Goal: Information Seeking & Learning: Compare options

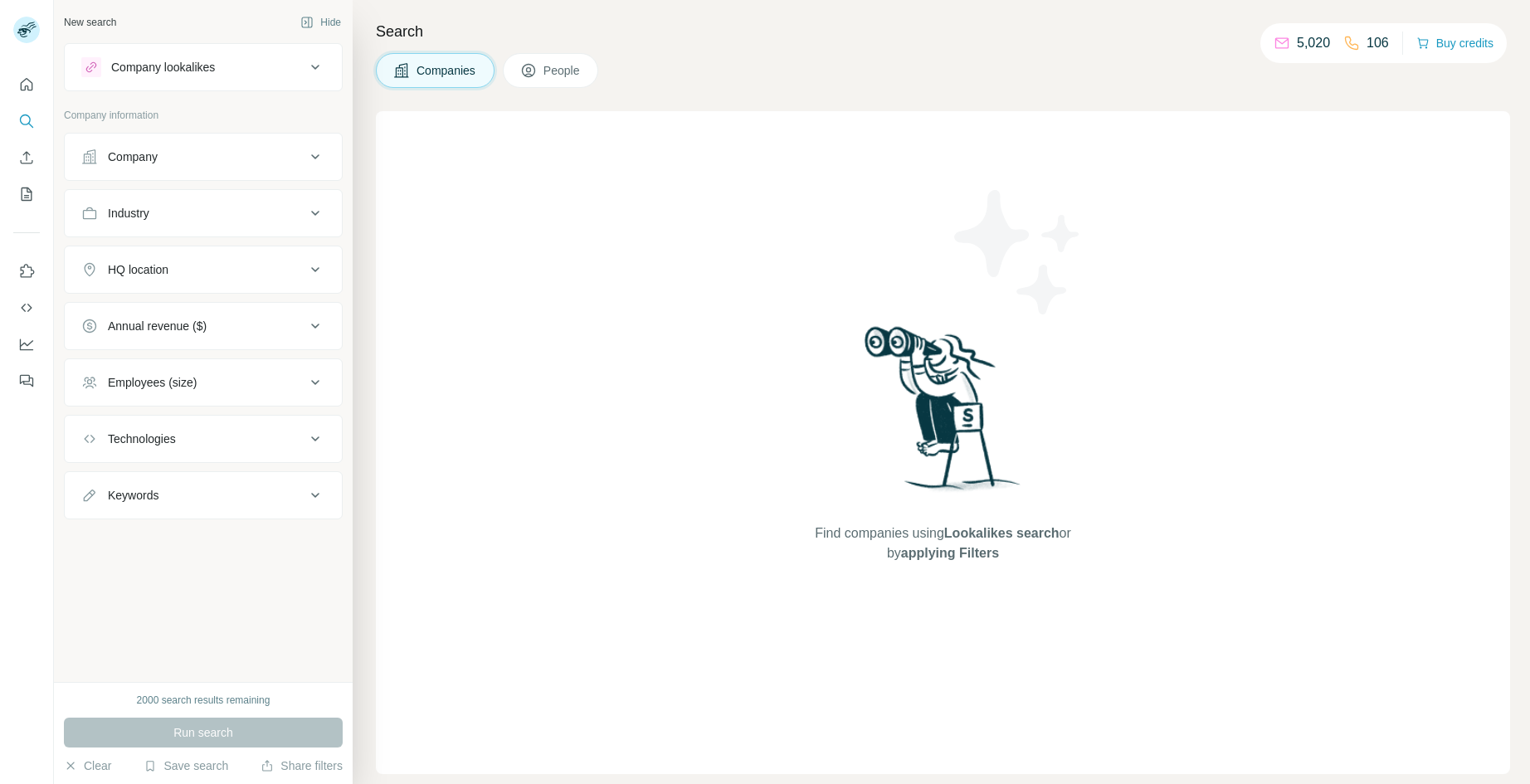
click at [215, 71] on div "Company lookalikes" at bounding box center [163, 67] width 104 height 17
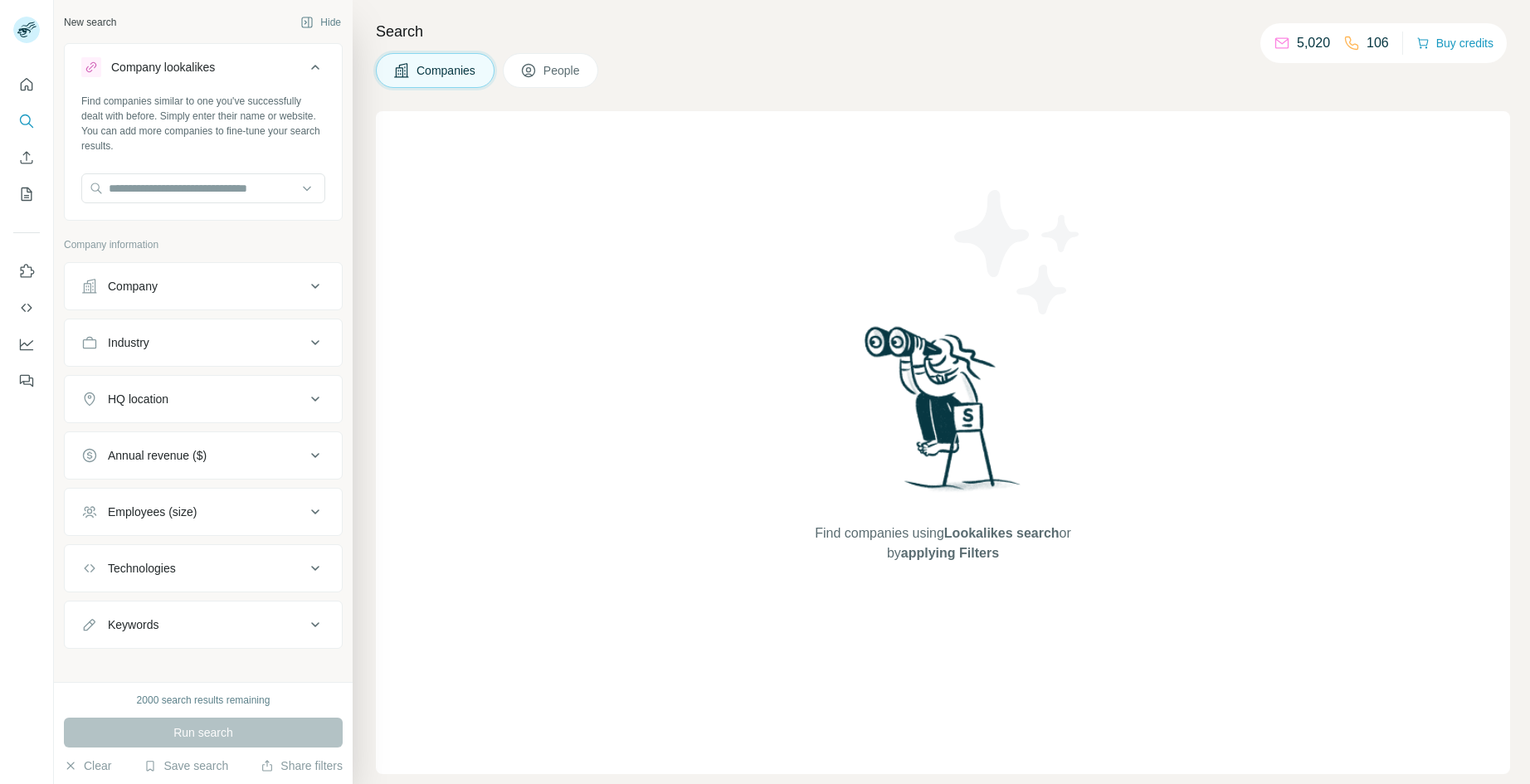
click at [215, 71] on div "Company lookalikes" at bounding box center [163, 67] width 104 height 17
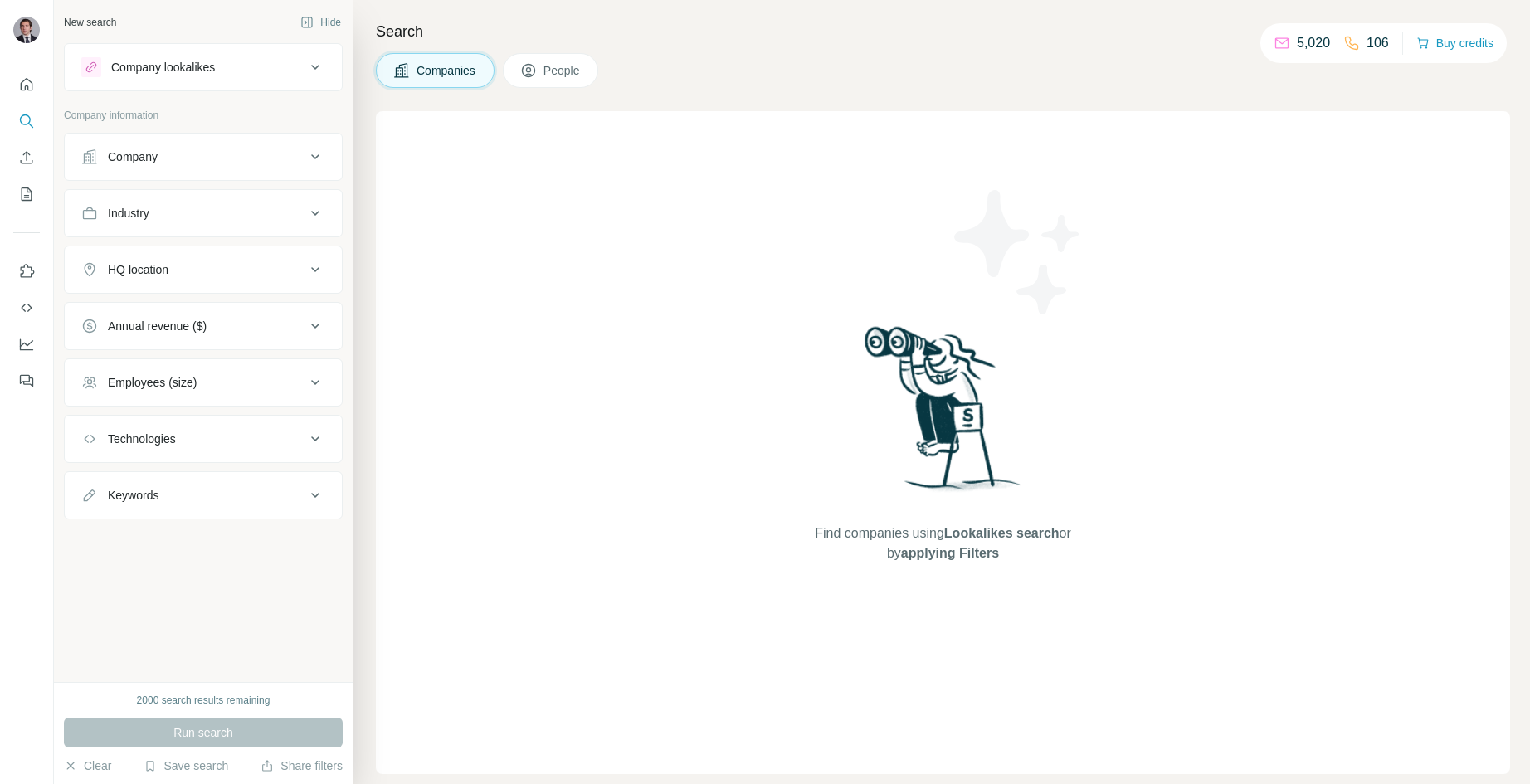
click at [196, 69] on div "Company lookalikes" at bounding box center [163, 67] width 104 height 17
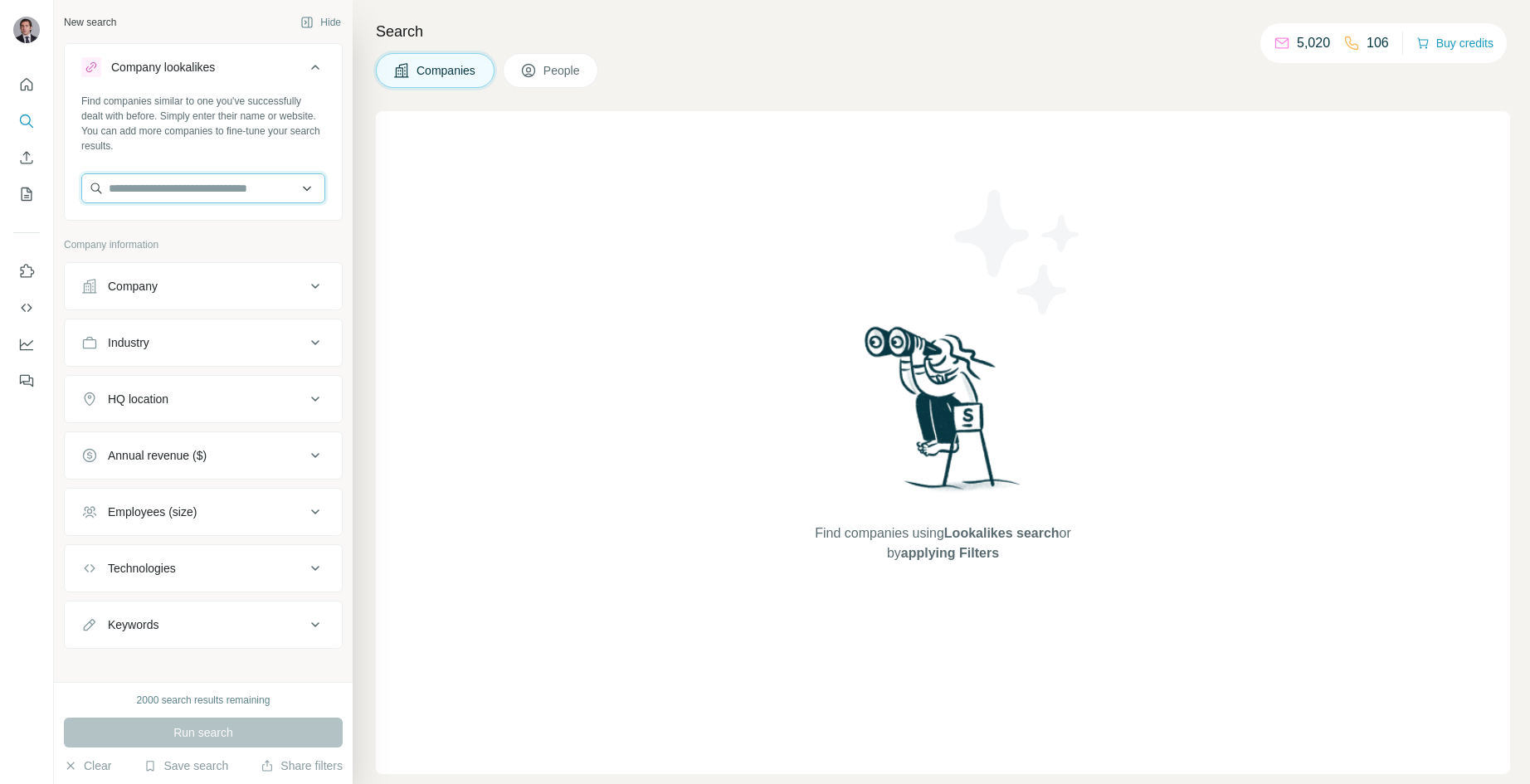
click at [204, 186] on input "text" at bounding box center [203, 189] width 244 height 30
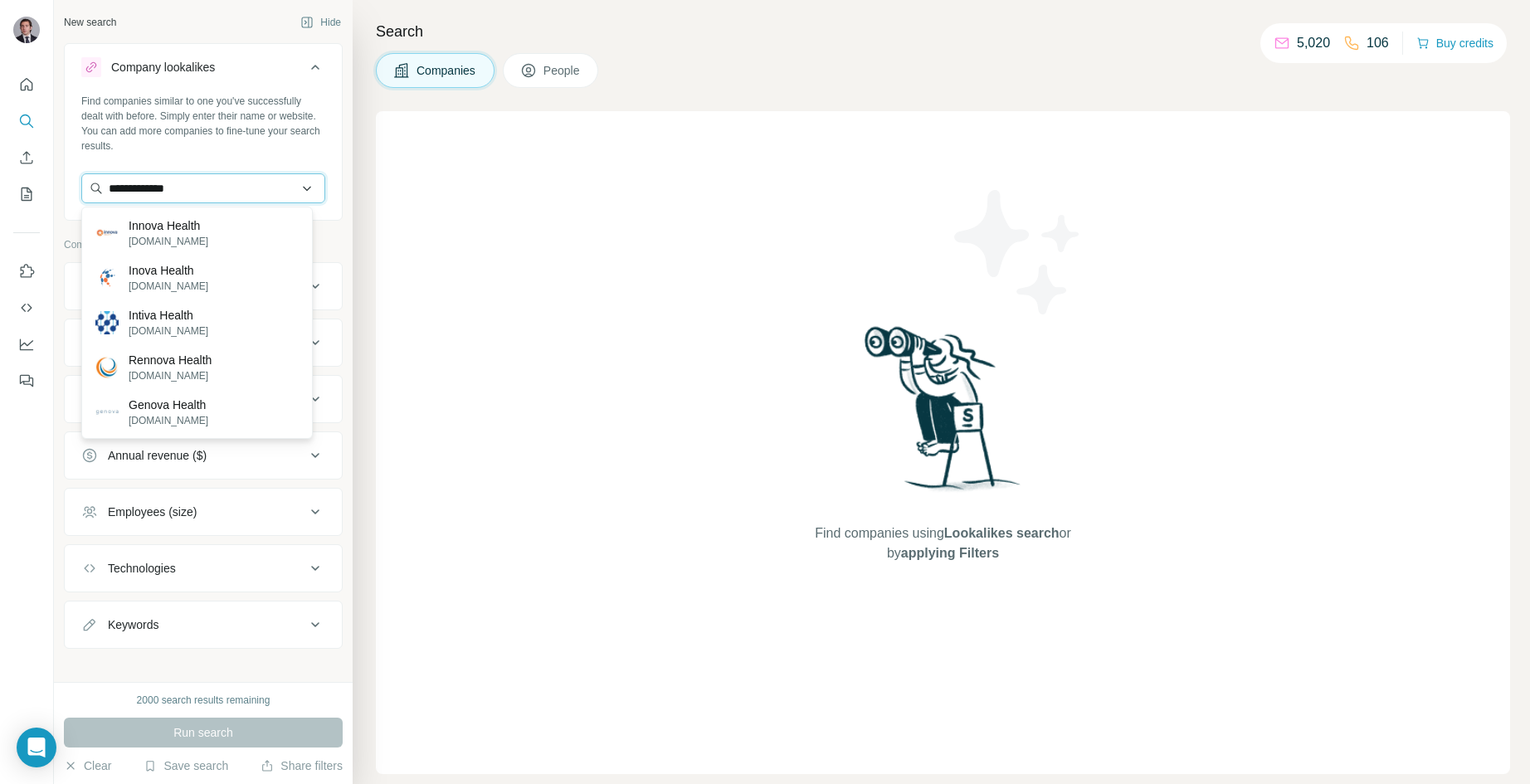
click at [195, 190] on input "**********" at bounding box center [203, 189] width 244 height 30
paste input "**********"
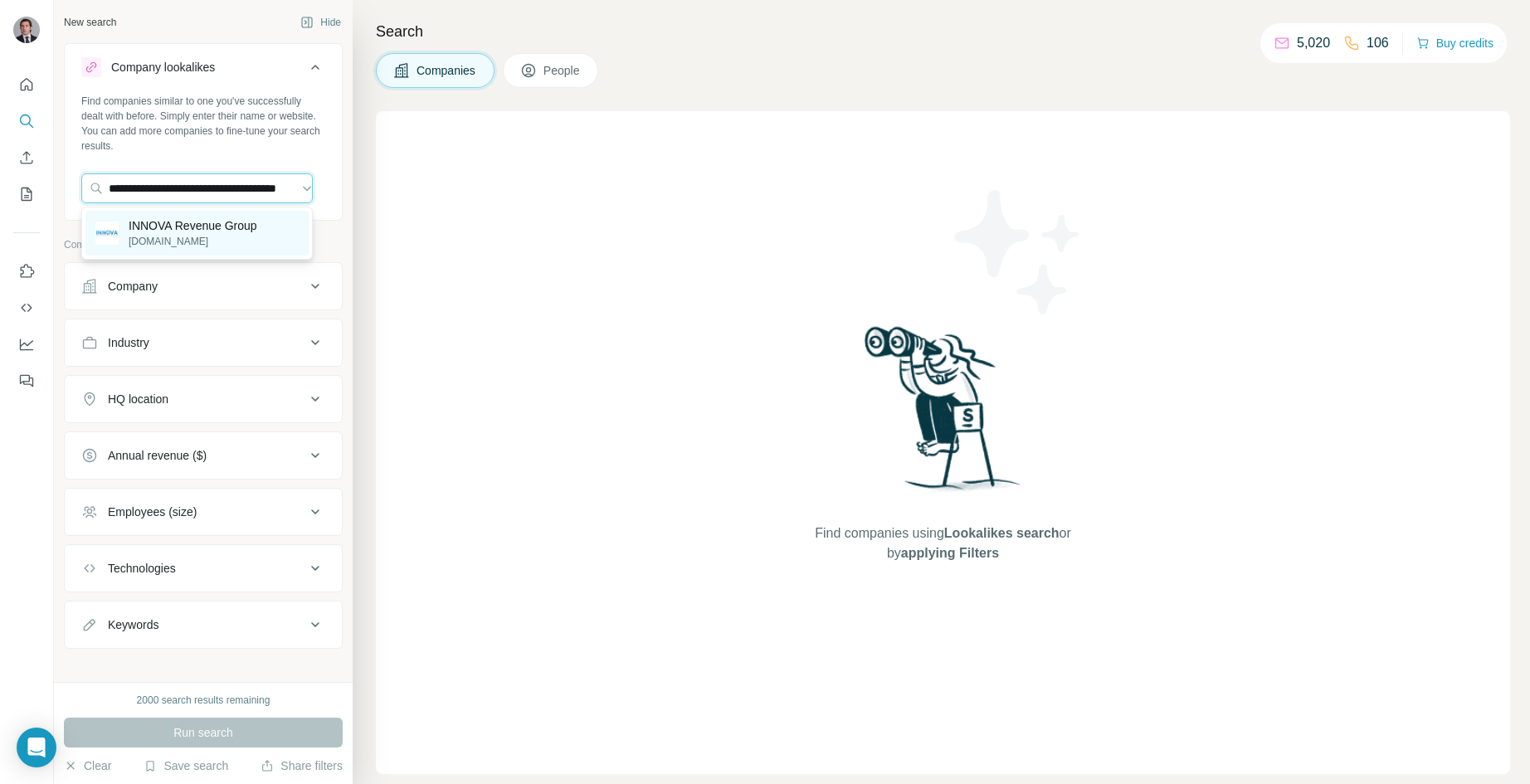
type input "**********"
click at [211, 222] on p "INNOVA Revenue Group" at bounding box center [192, 226] width 128 height 17
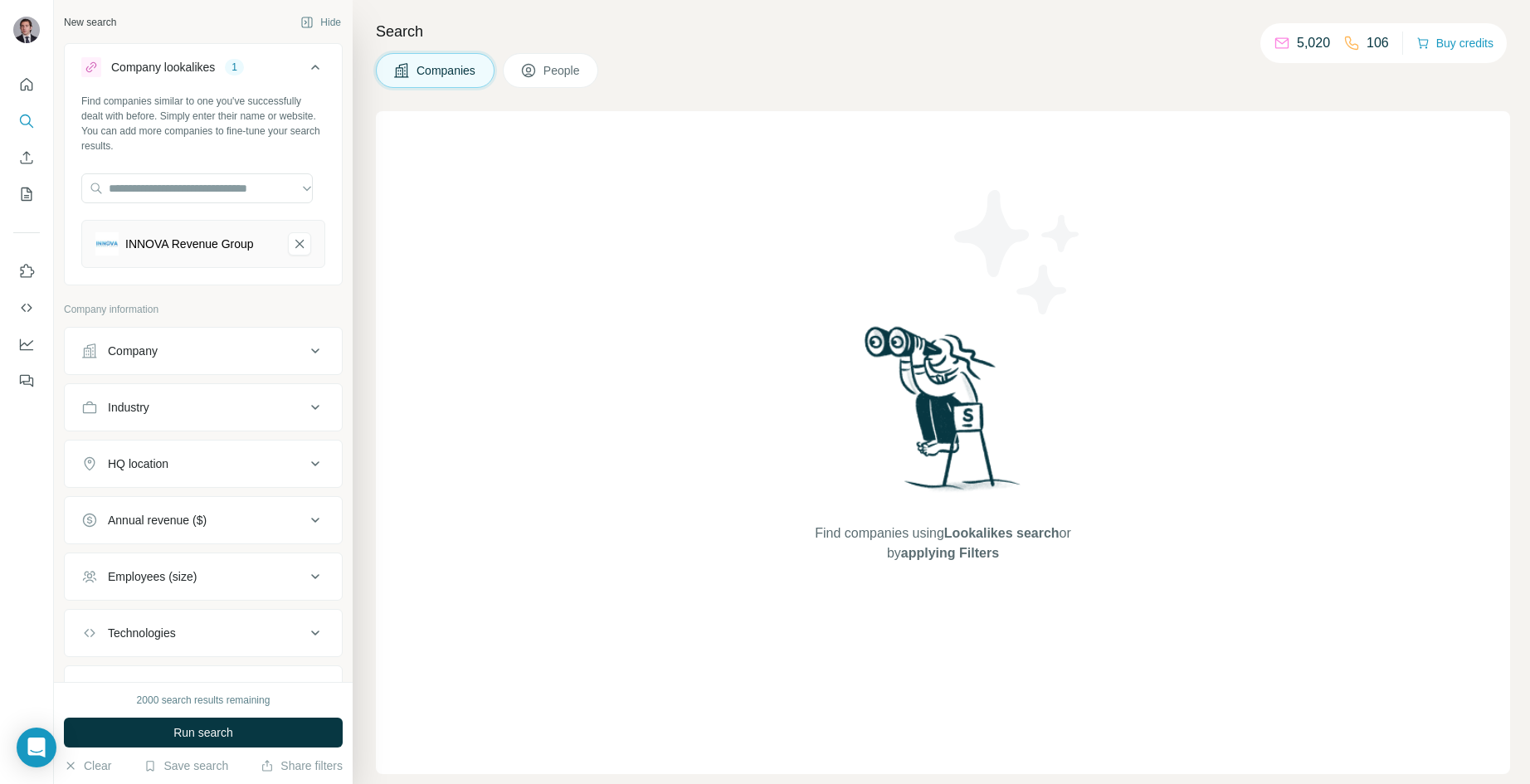
click at [154, 714] on div "2000 search results remaining Run search Clear Save search Share filters" at bounding box center [203, 733] width 299 height 102
click at [160, 730] on button "Run search" at bounding box center [203, 733] width 279 height 30
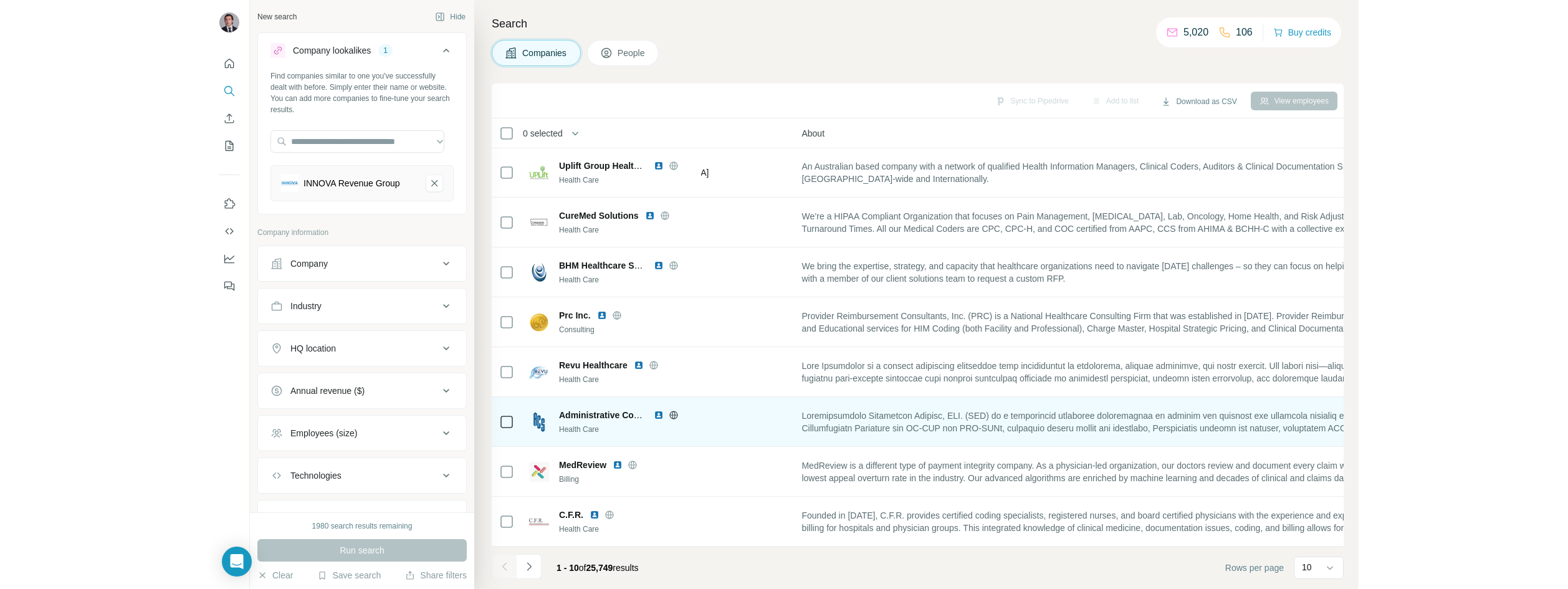
scroll to position [107, 0]
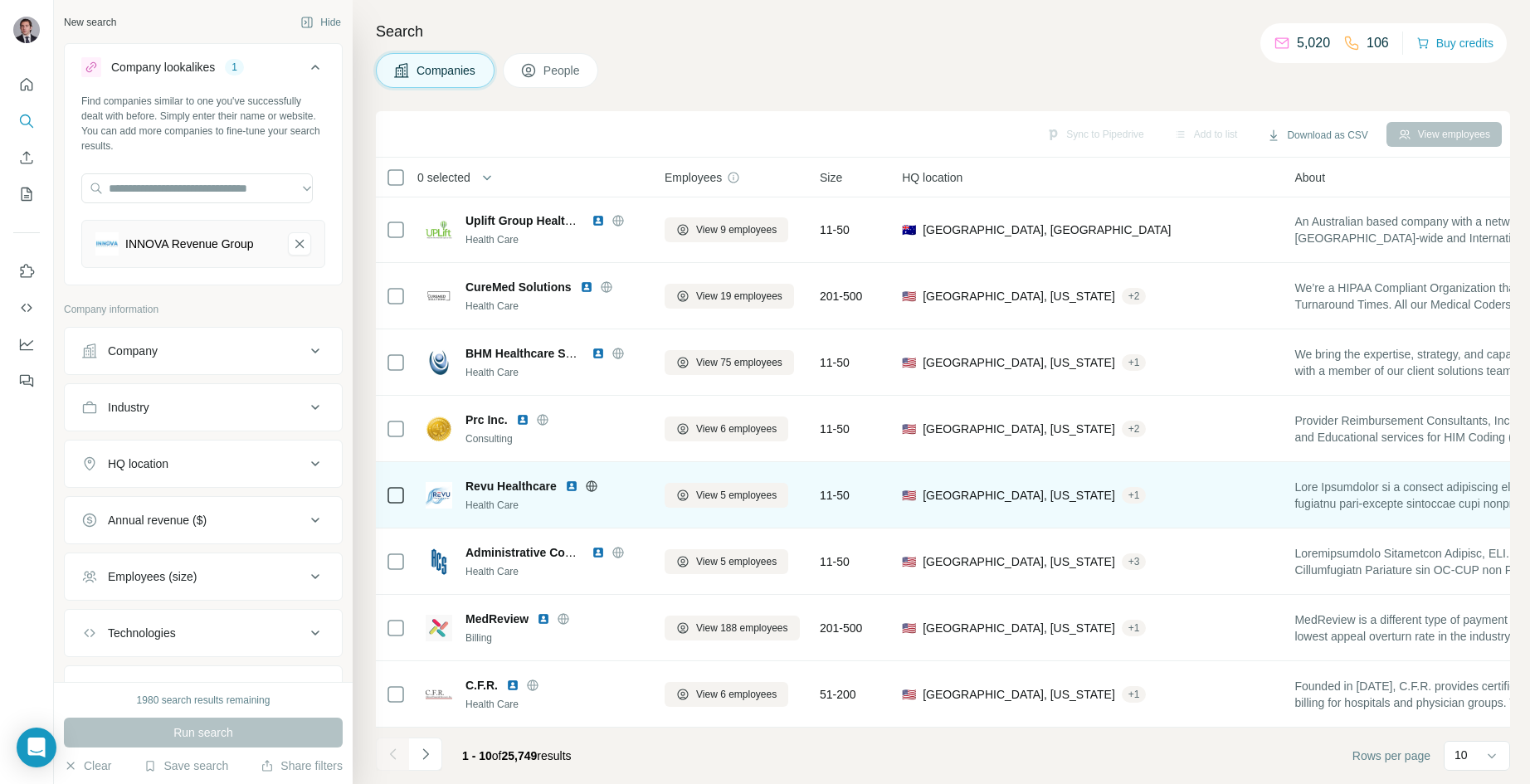
click at [591, 480] on icon at bounding box center [591, 485] width 4 height 11
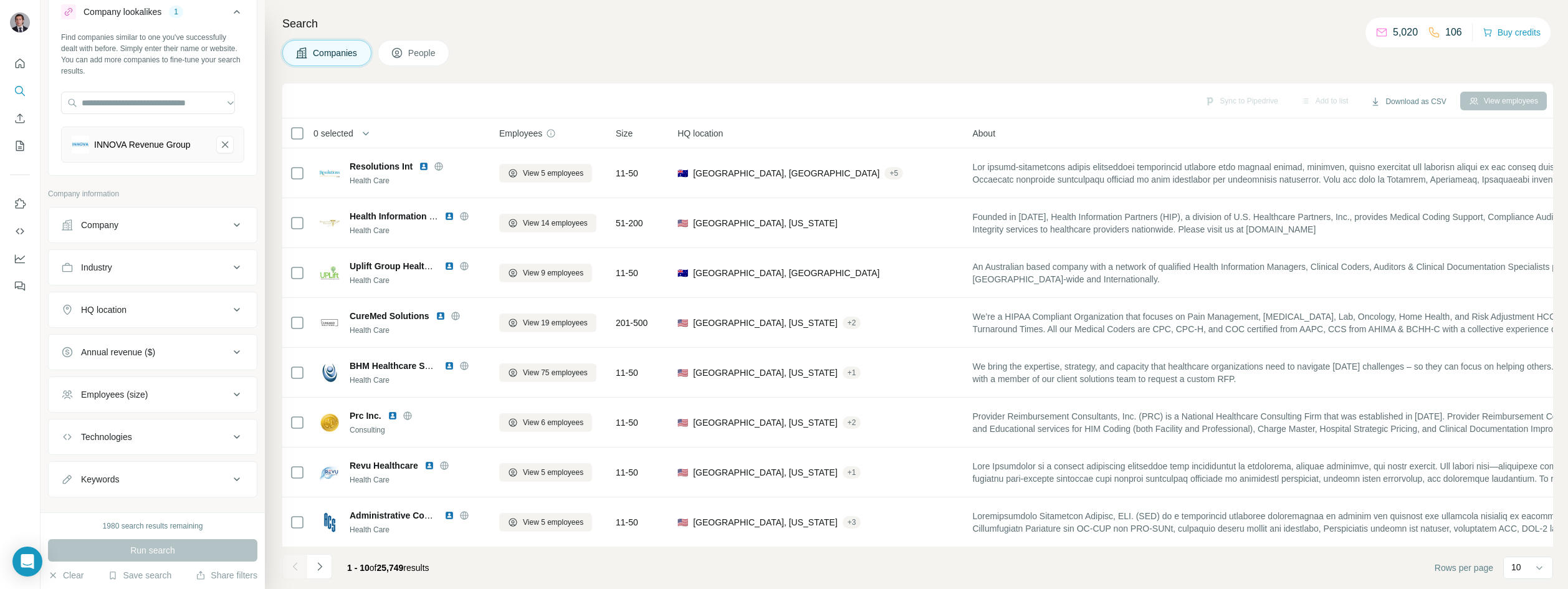
scroll to position [59, 0]
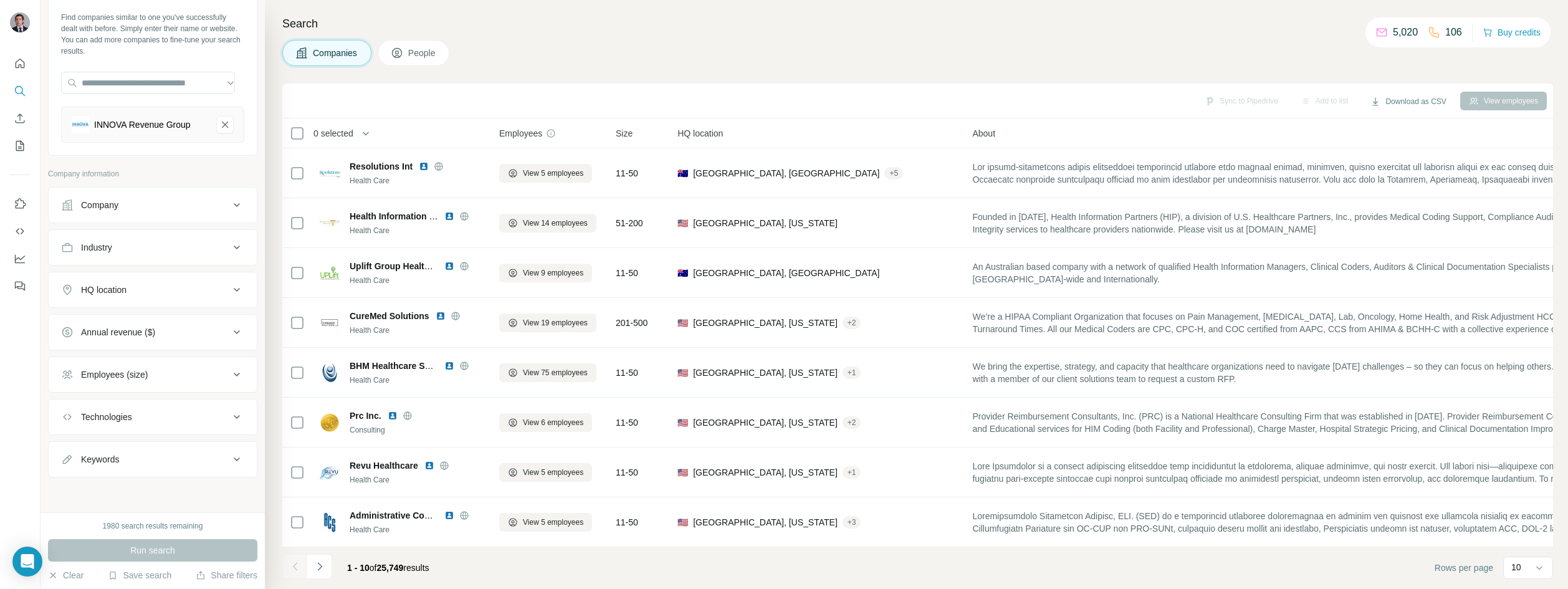
click at [122, 294] on div "HQ location" at bounding box center [103, 290] width 45 height 13
click at [127, 326] on input "text" at bounding box center [153, 321] width 184 height 23
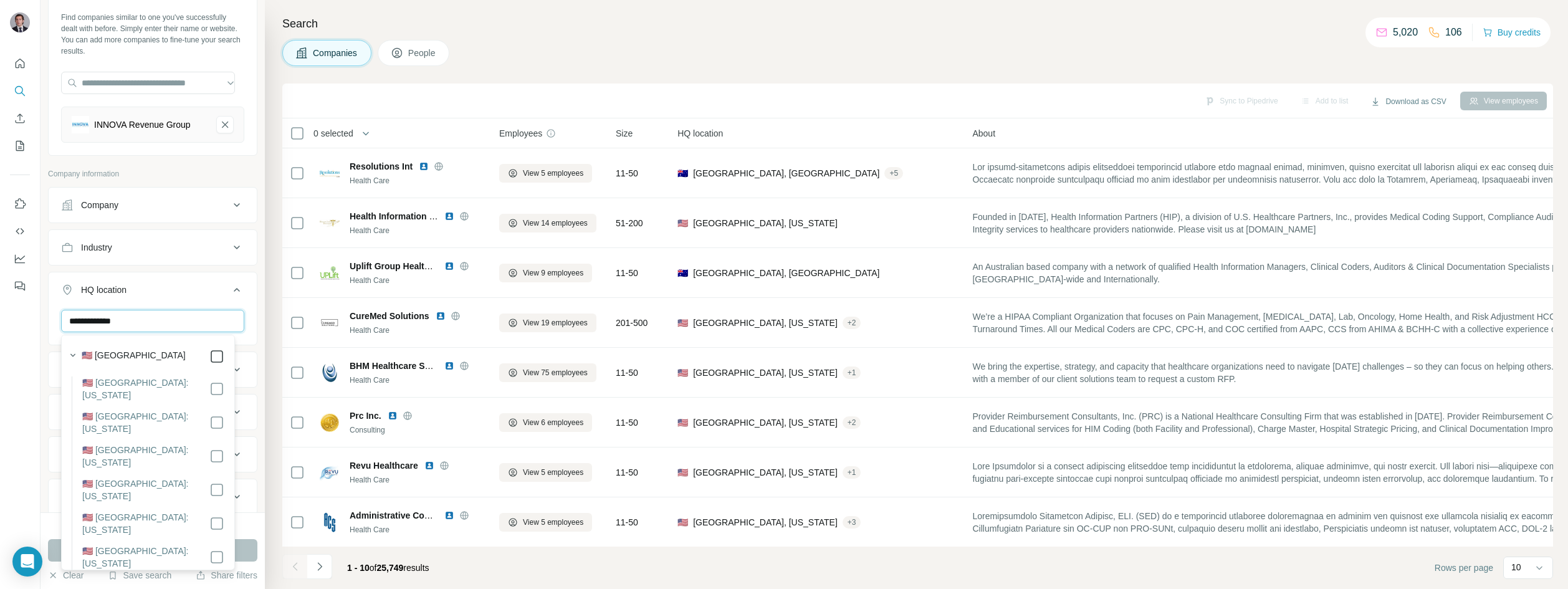
type input "**********"
click at [234, 289] on icon at bounding box center [237, 290] width 6 height 4
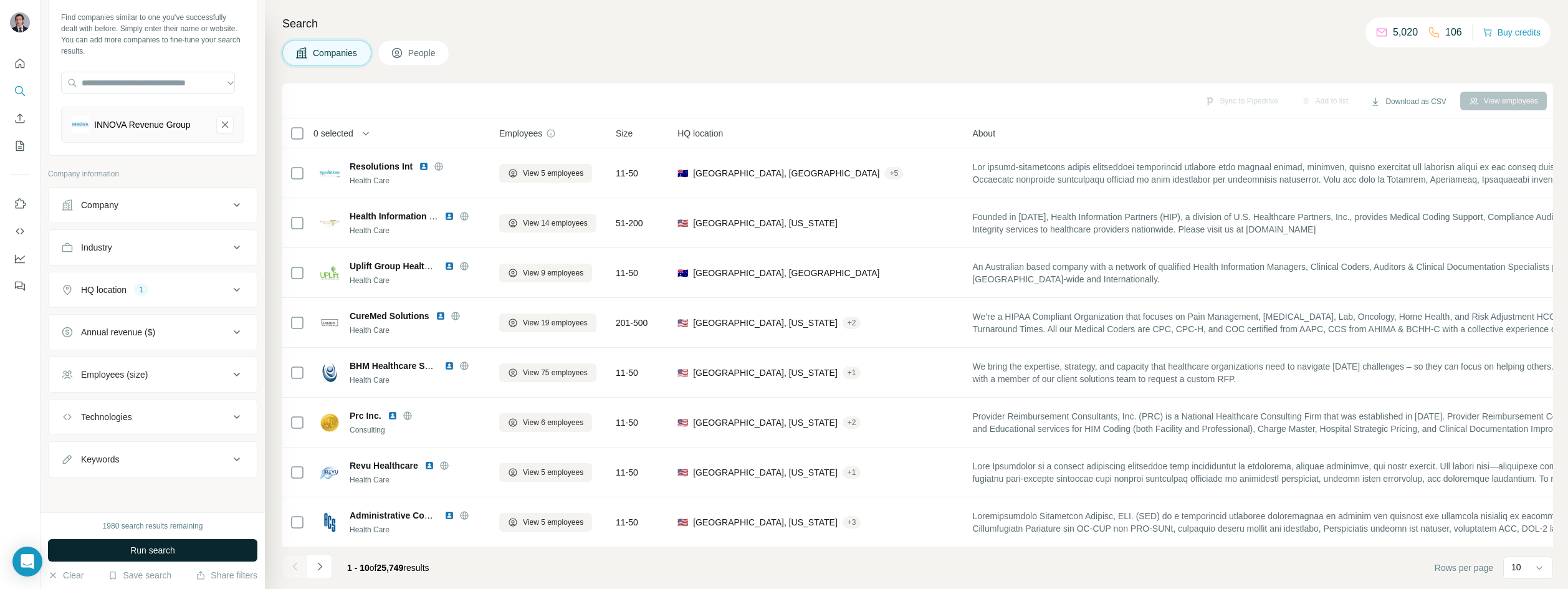
click at [141, 546] on span "Run search" at bounding box center [153, 551] width 45 height 13
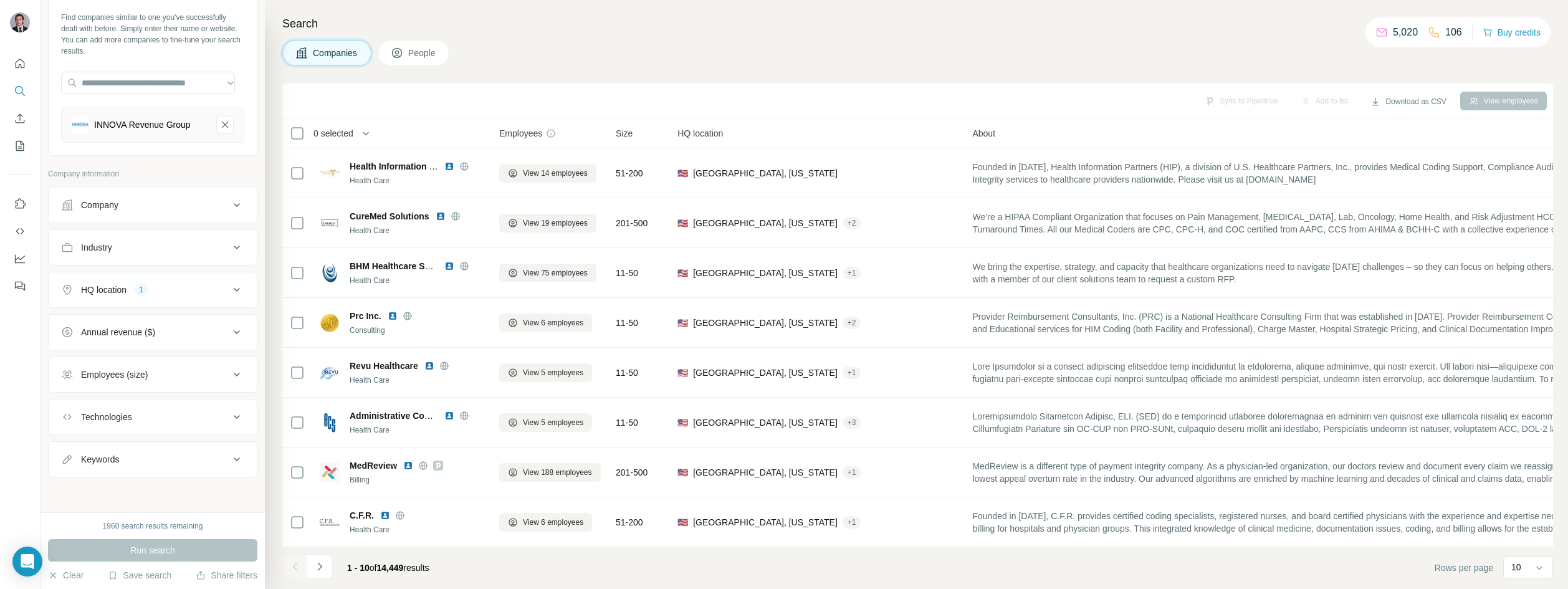
click at [532, 47] on div "Companies People" at bounding box center [918, 53] width 1271 height 26
click at [532, 49] on div "Companies People" at bounding box center [918, 53] width 1271 height 26
click at [489, 59] on div "Companies People" at bounding box center [918, 53] width 1271 height 26
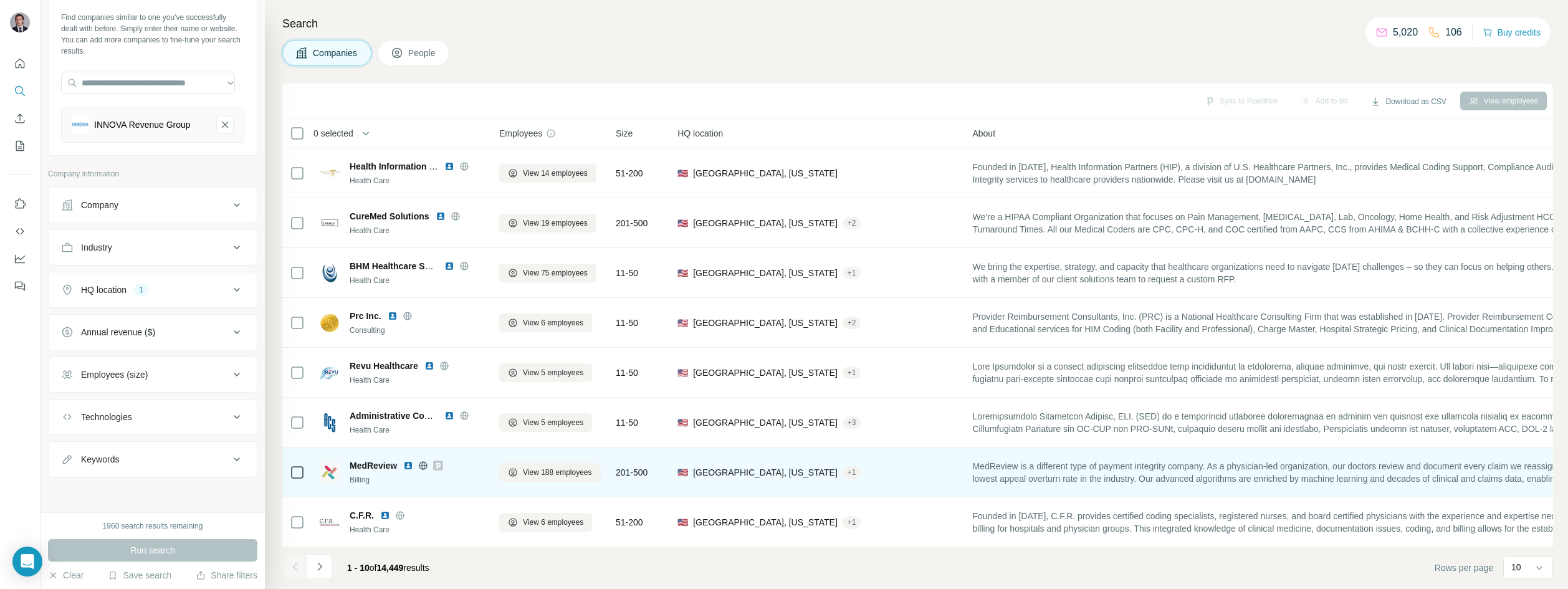
scroll to position [107, 0]
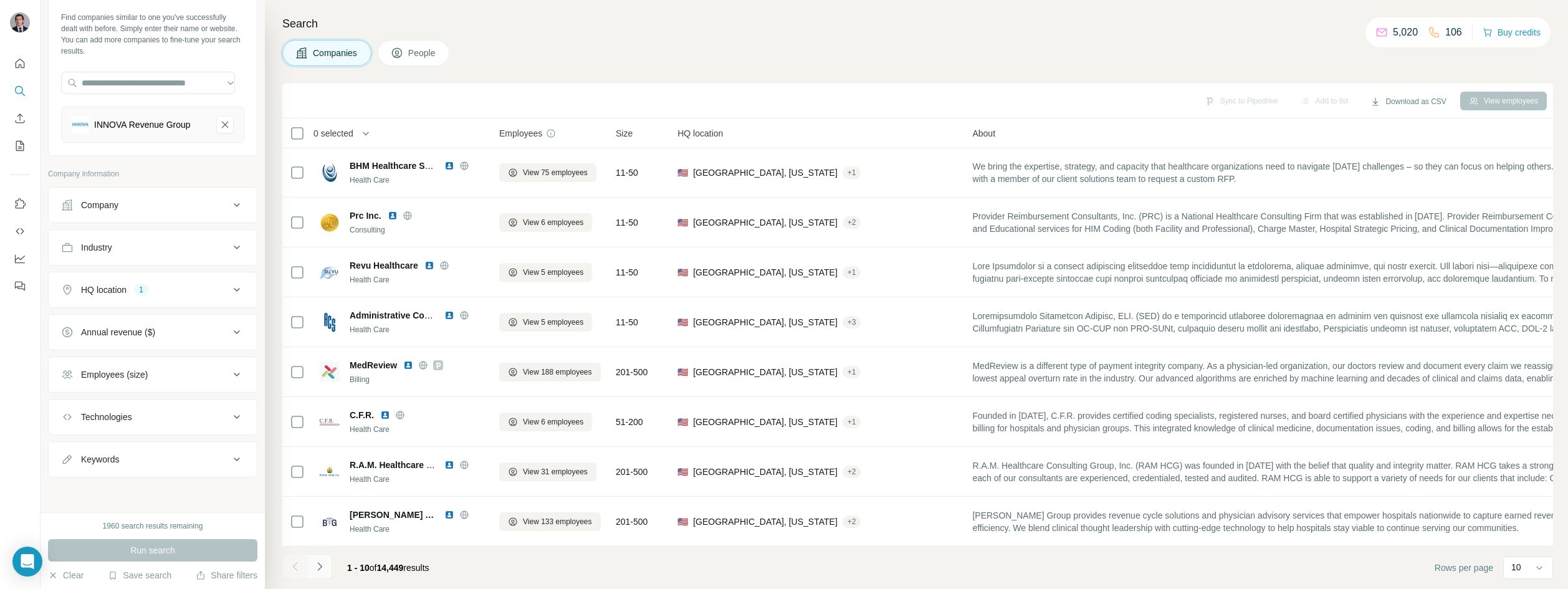
click at [315, 570] on icon "Navigate to next page" at bounding box center [320, 566] width 13 height 13
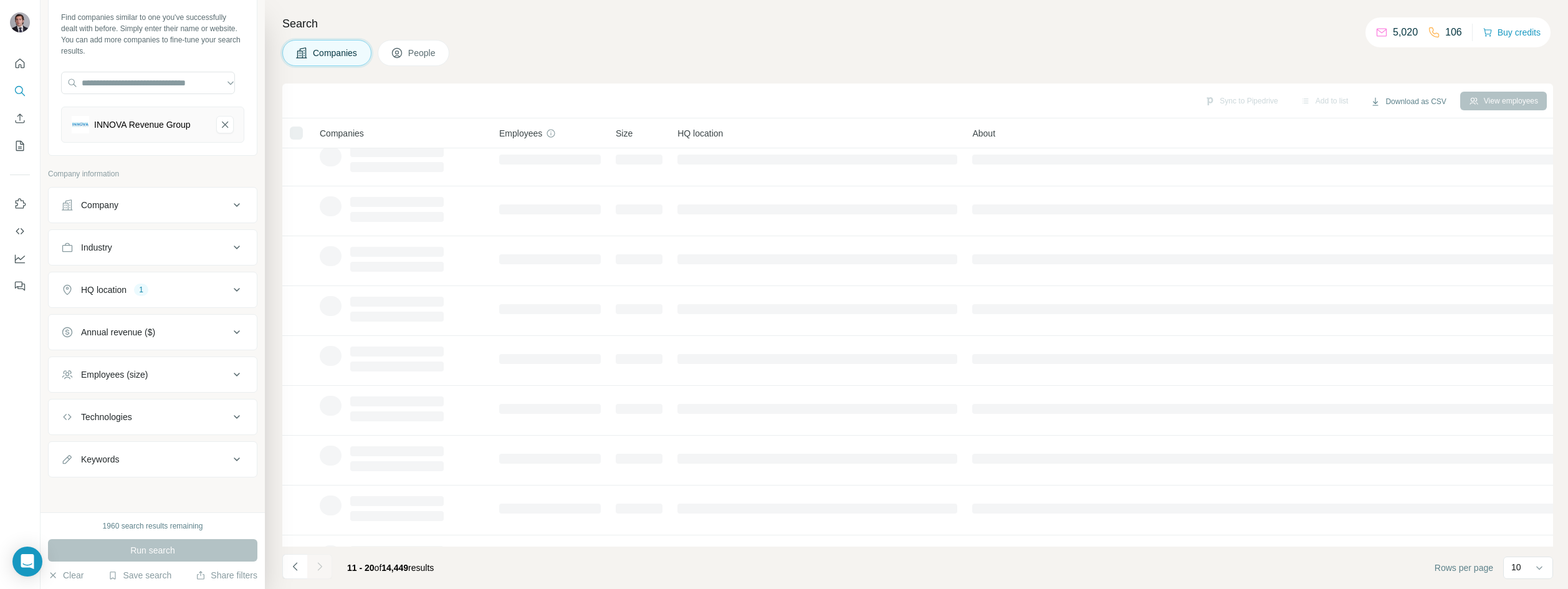
scroll to position [0, 0]
click at [553, 28] on h4 "Search" at bounding box center [918, 24] width 1271 height 18
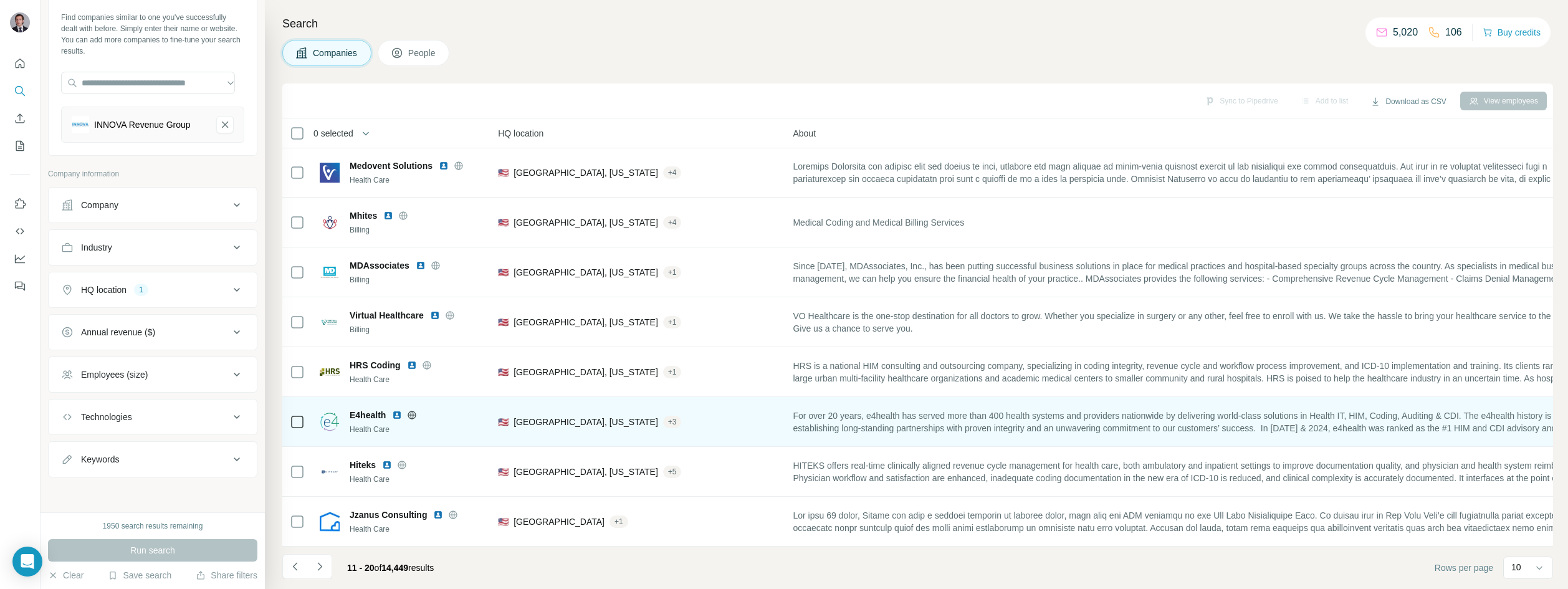
scroll to position [107, 0]
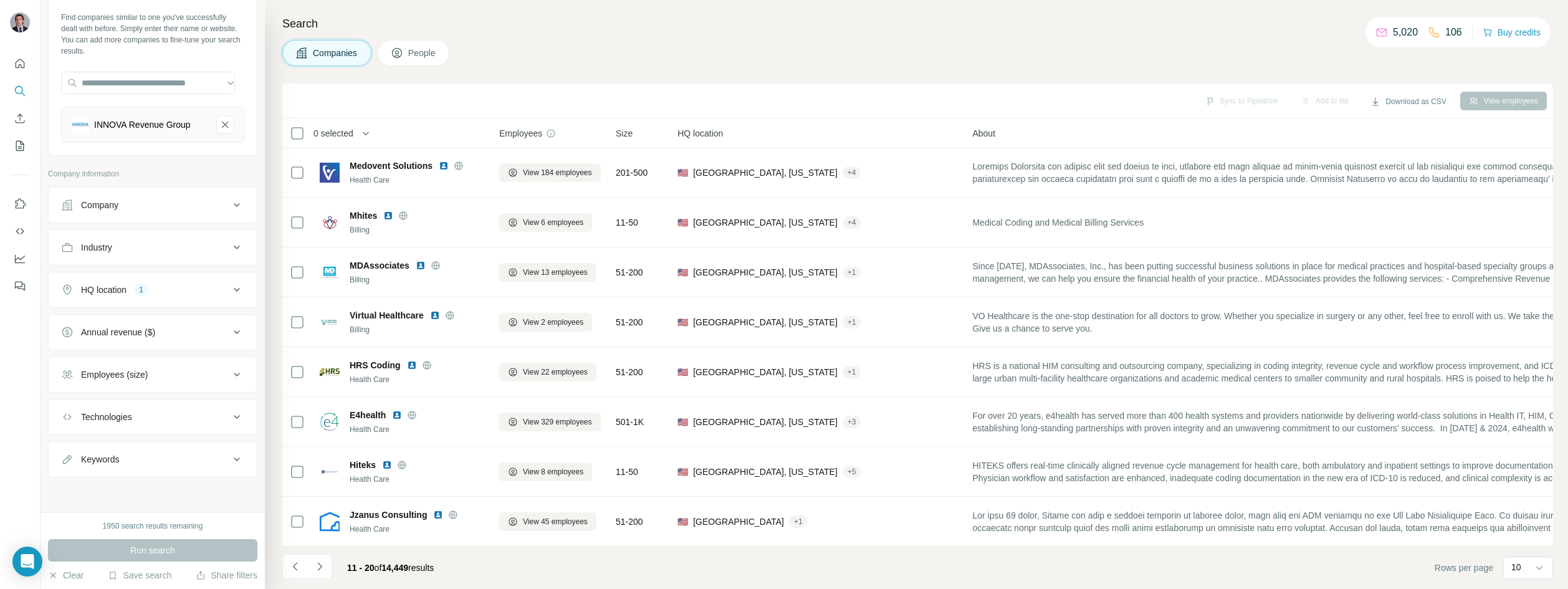
click at [549, 31] on h4 "Search" at bounding box center [918, 24] width 1271 height 18
click at [330, 564] on button "Navigate to next page" at bounding box center [320, 567] width 25 height 25
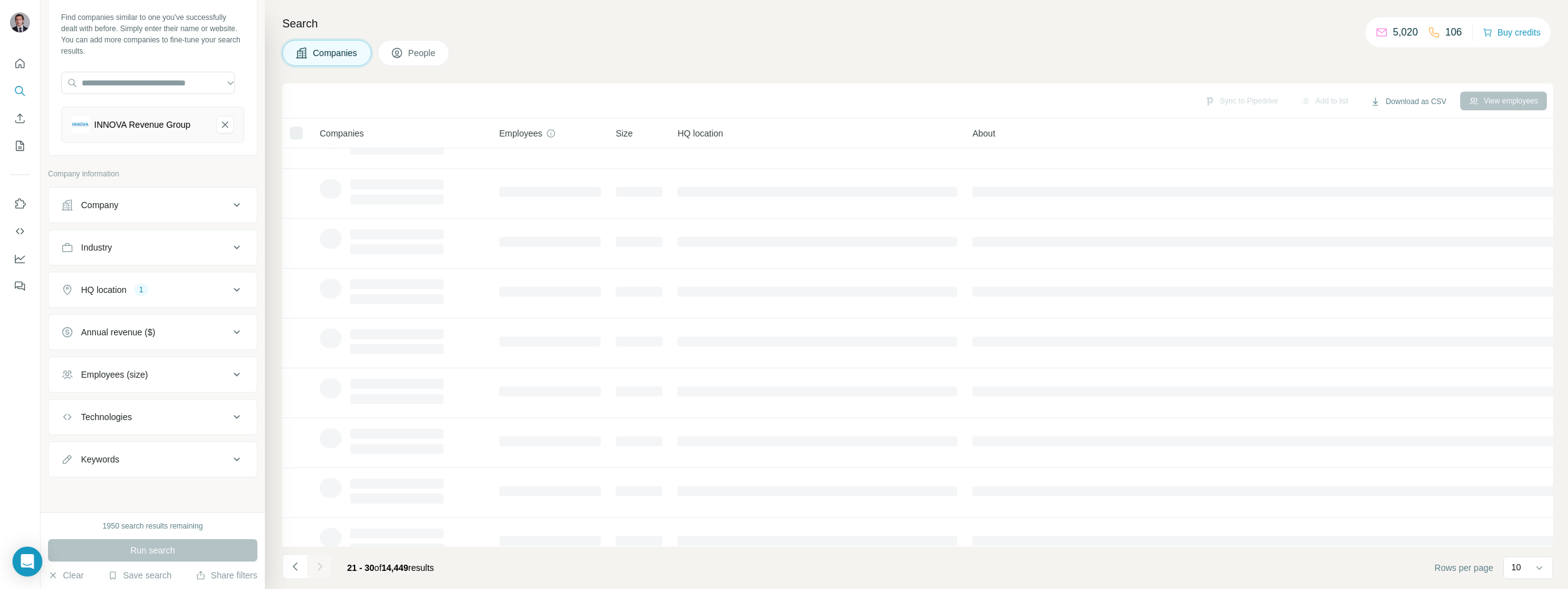
scroll to position [0, 0]
click at [587, 46] on div "Companies People" at bounding box center [918, 53] width 1271 height 26
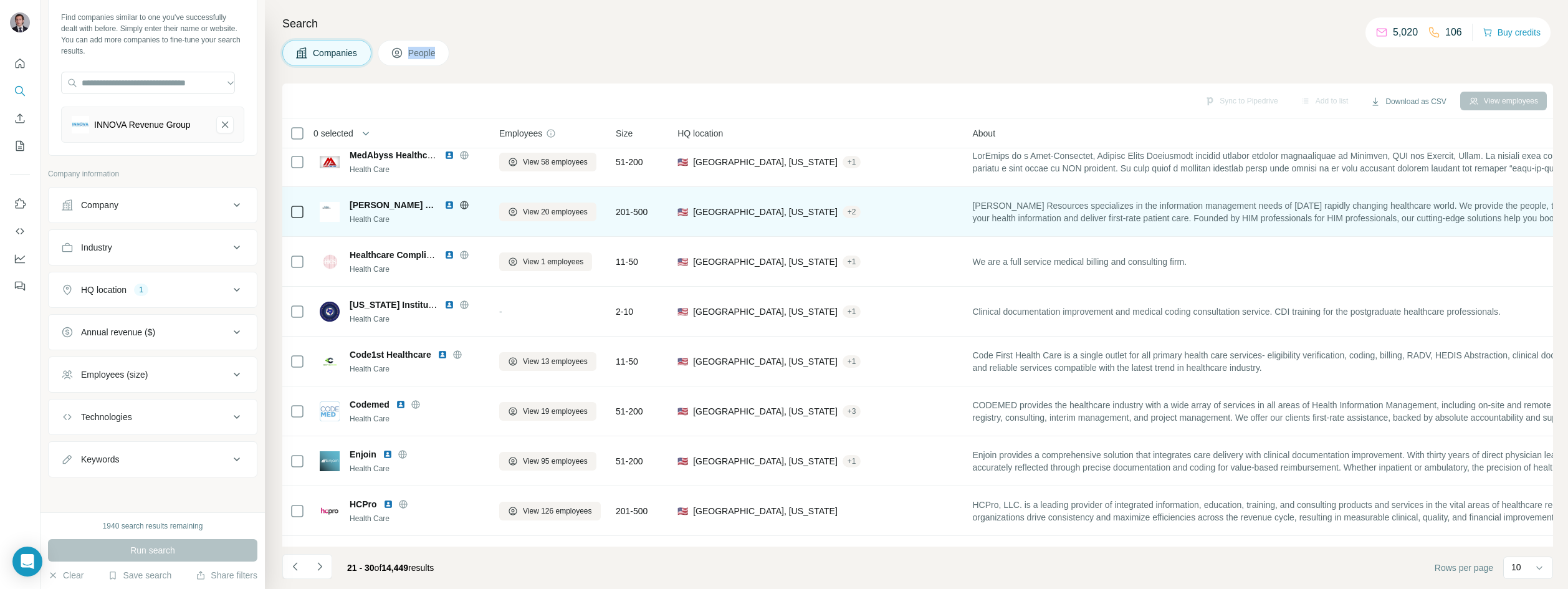
scroll to position [107, 0]
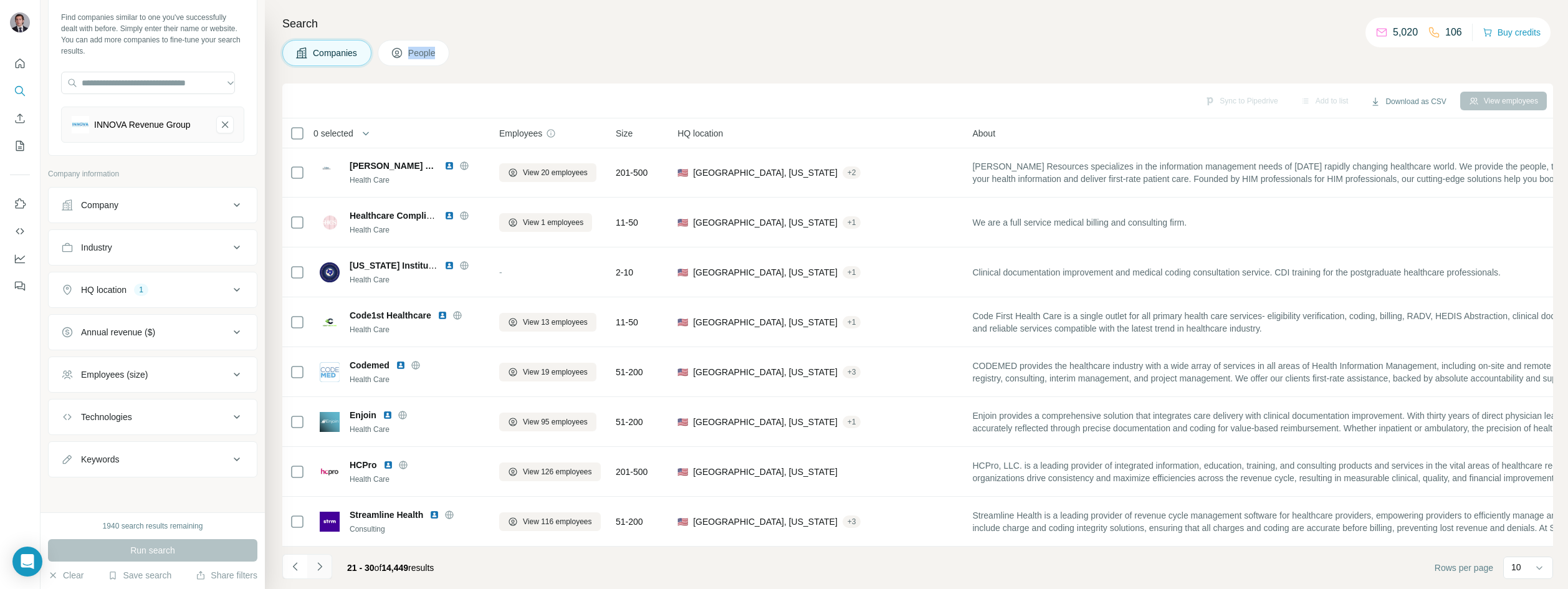
click at [319, 567] on icon "Navigate to next page" at bounding box center [320, 566] width 13 height 13
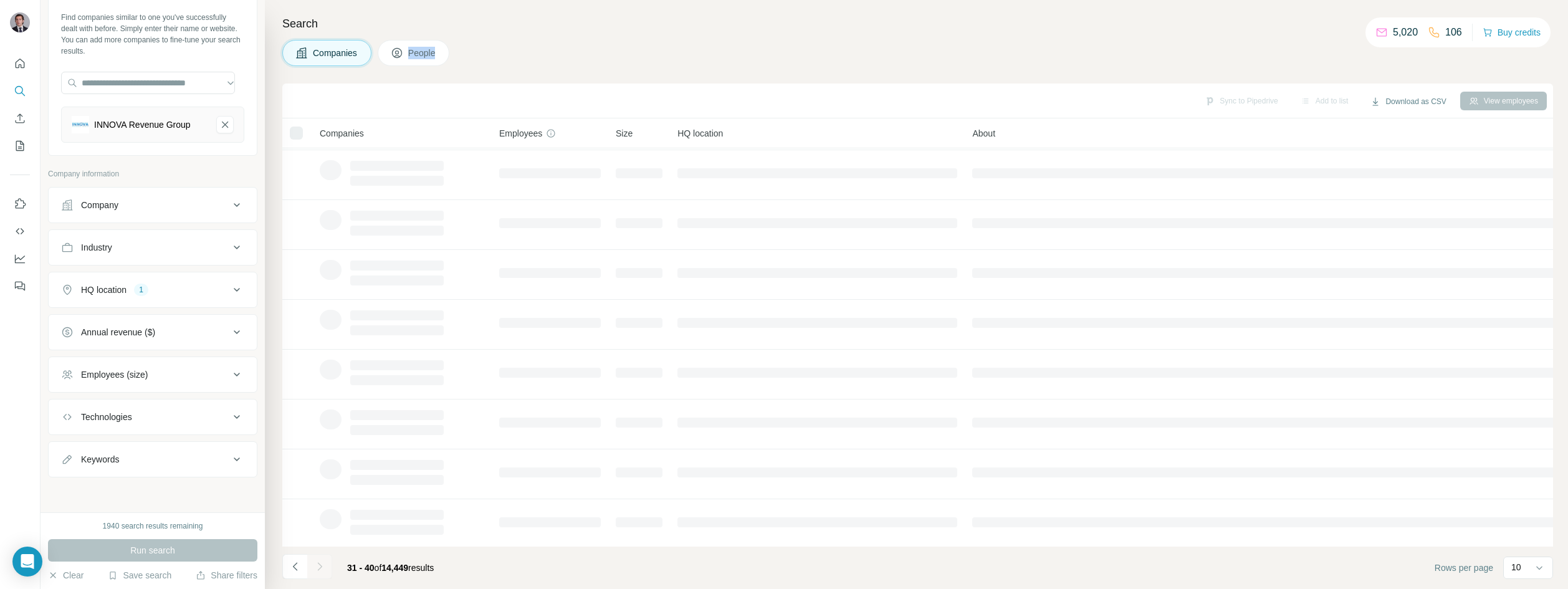
scroll to position [0, 0]
click at [517, 68] on div "Search Companies People Sync to Pipedrive Add to list Download as CSV View empl…" at bounding box center [916, 294] width 1303 height 589
